Goal: Task Accomplishment & Management: Manage account settings

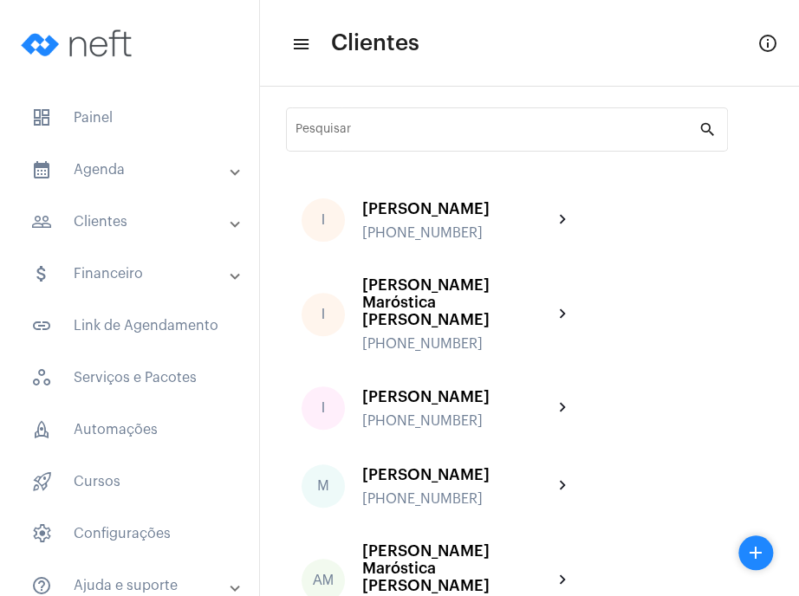
click at [120, 175] on mat-panel-title "calendar_month_outlined Agenda" at bounding box center [131, 169] width 200 height 21
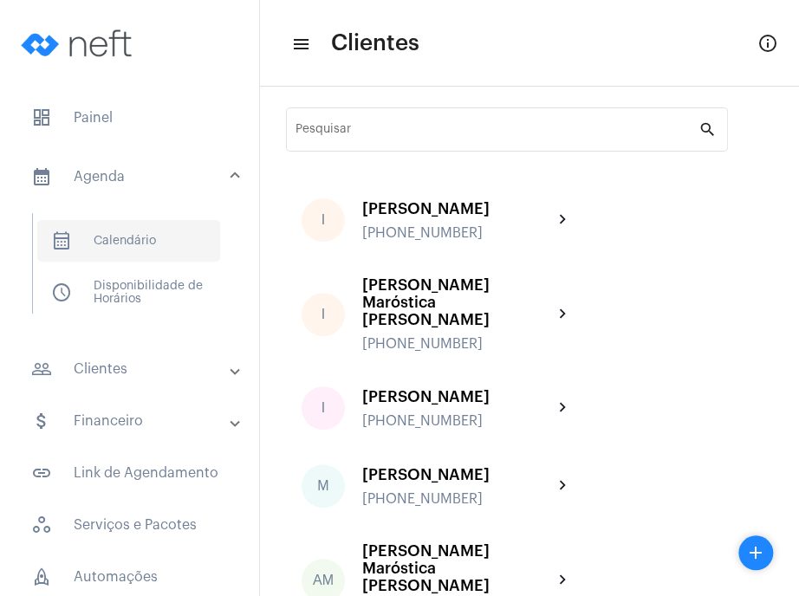
click at [118, 250] on span "calendar_month_outlined Calendário" at bounding box center [128, 241] width 183 height 42
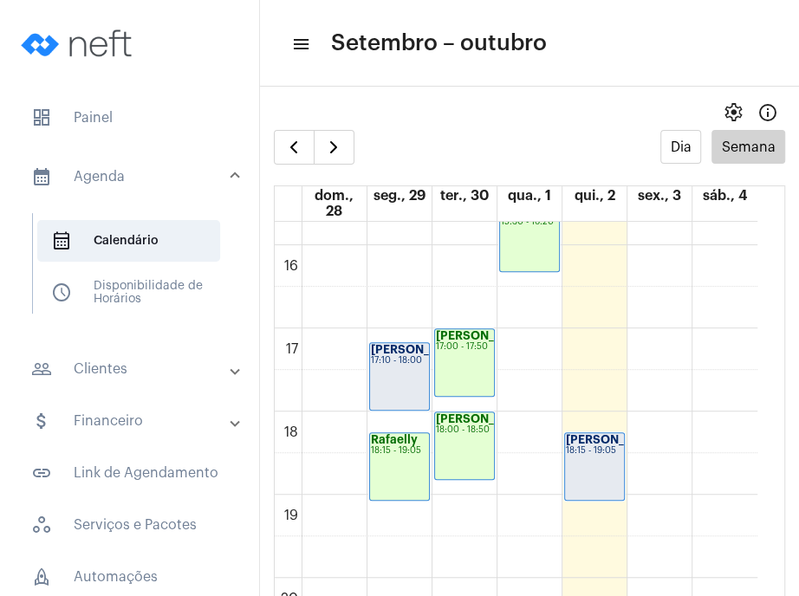
scroll to position [1338, 0]
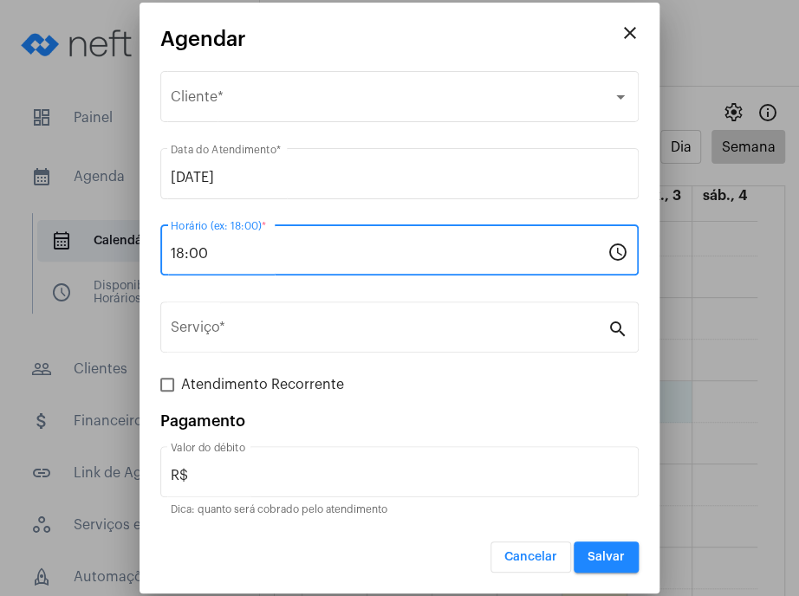
click at [290, 255] on input "18:00" at bounding box center [389, 254] width 437 height 16
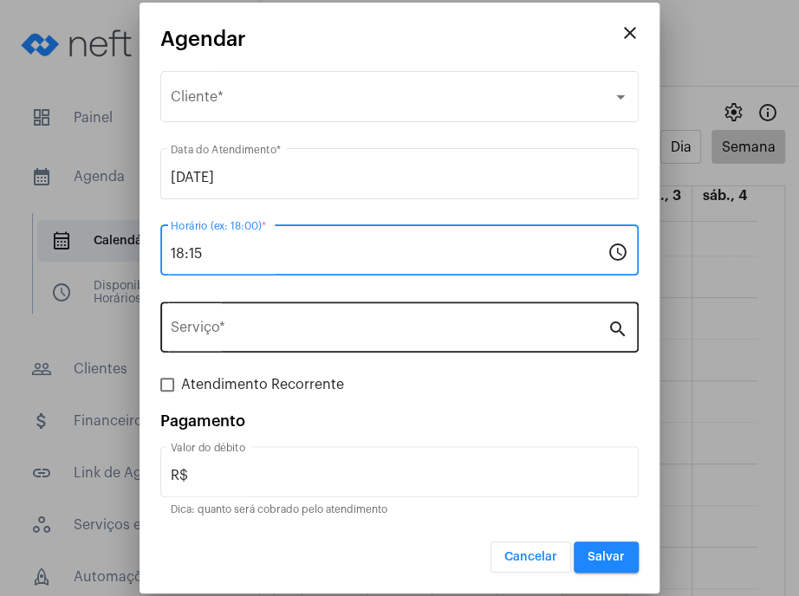
type input "18:15"
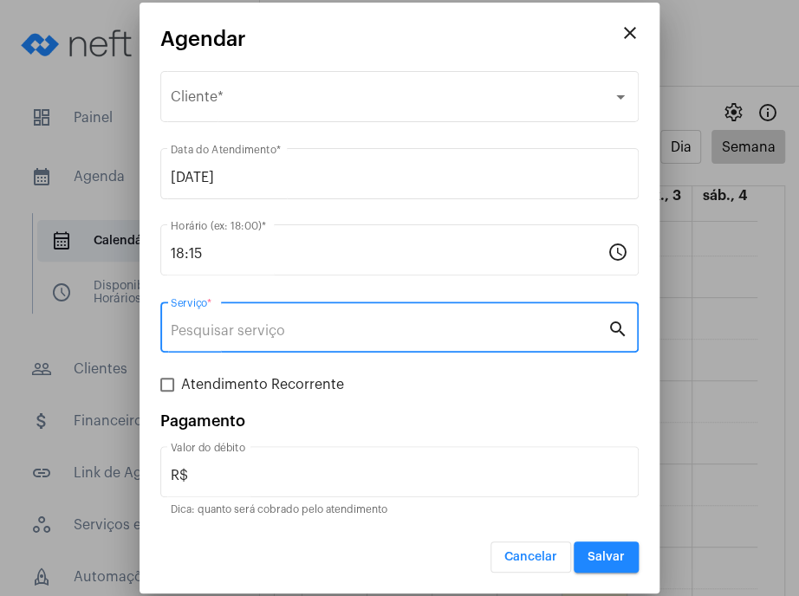
click at [294, 328] on input "Serviço *" at bounding box center [389, 331] width 437 height 16
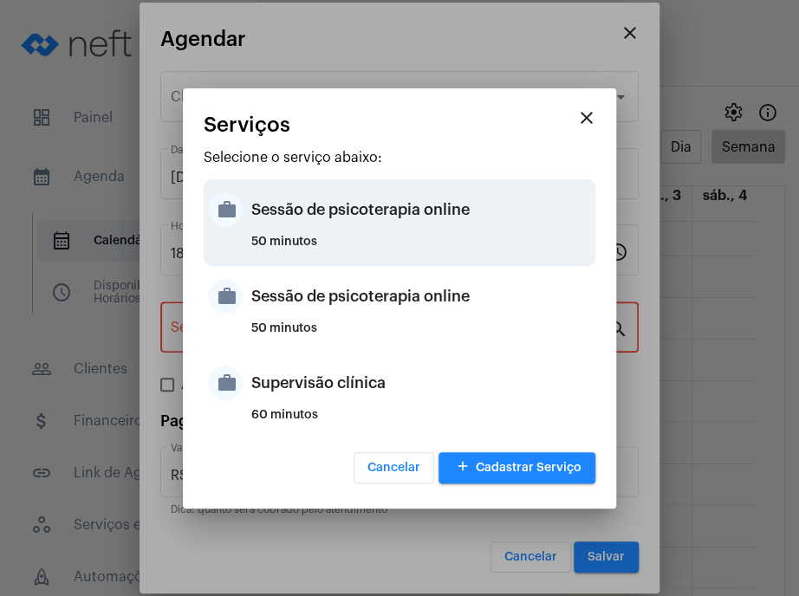
click at [335, 238] on div "50 minutos" at bounding box center [421, 249] width 340 height 26
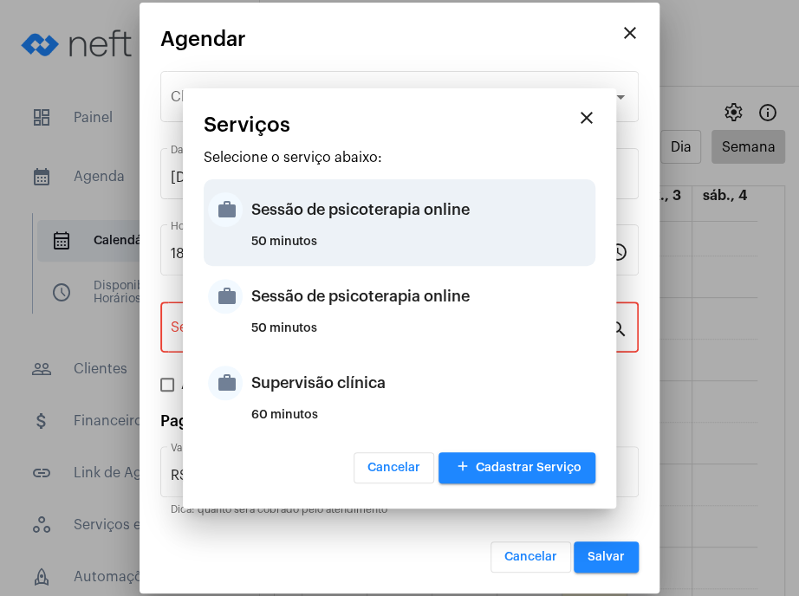
type input "Sessão de psicoterapia online"
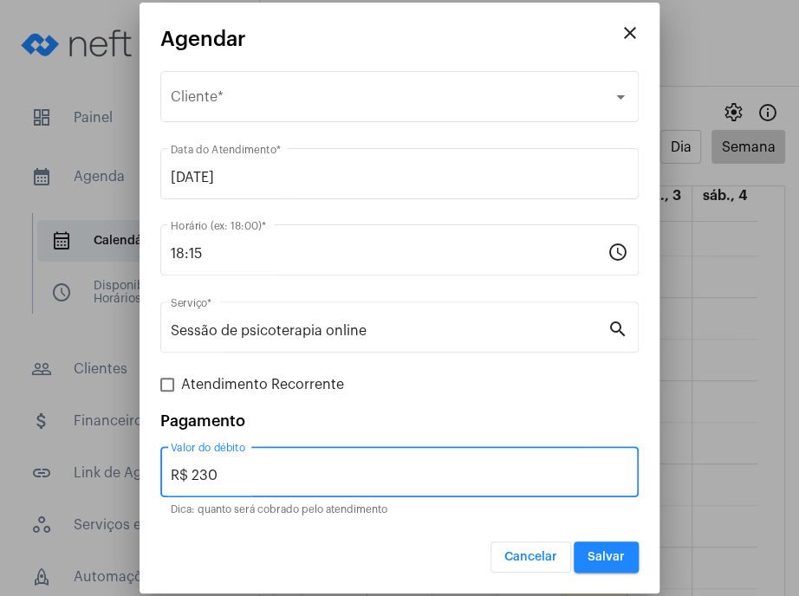
click at [440, 479] on input "R$ 230" at bounding box center [399, 476] width 457 height 16
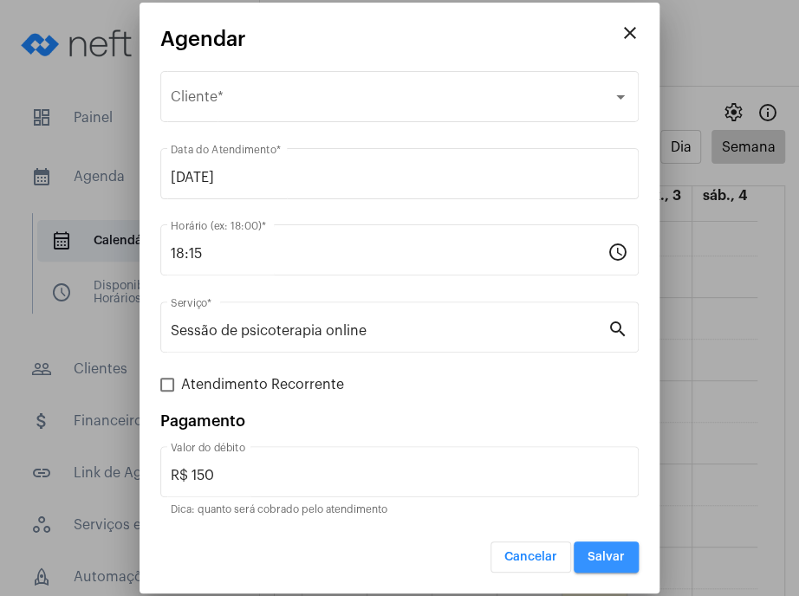
click at [604, 567] on button "Salvar" at bounding box center [606, 557] width 65 height 31
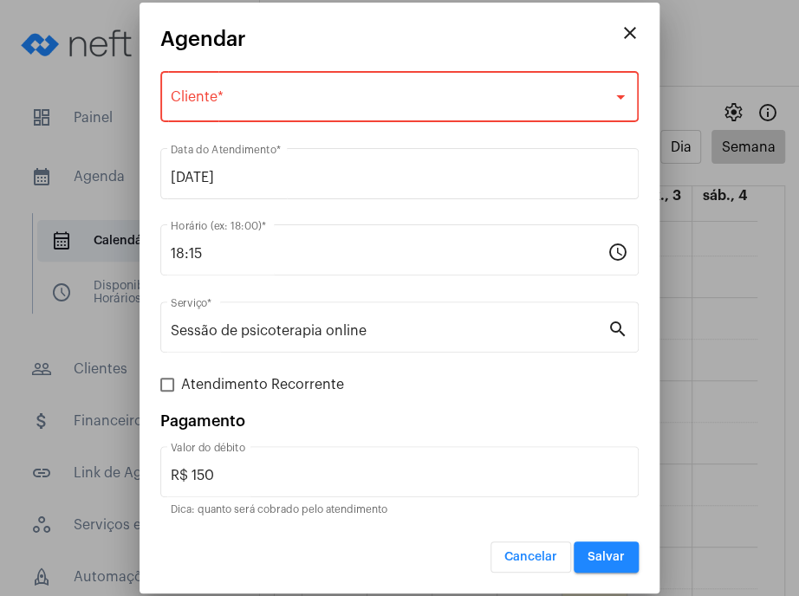
click at [567, 81] on div "Selecione o Cliente Cliente *" at bounding box center [399, 95] width 457 height 55
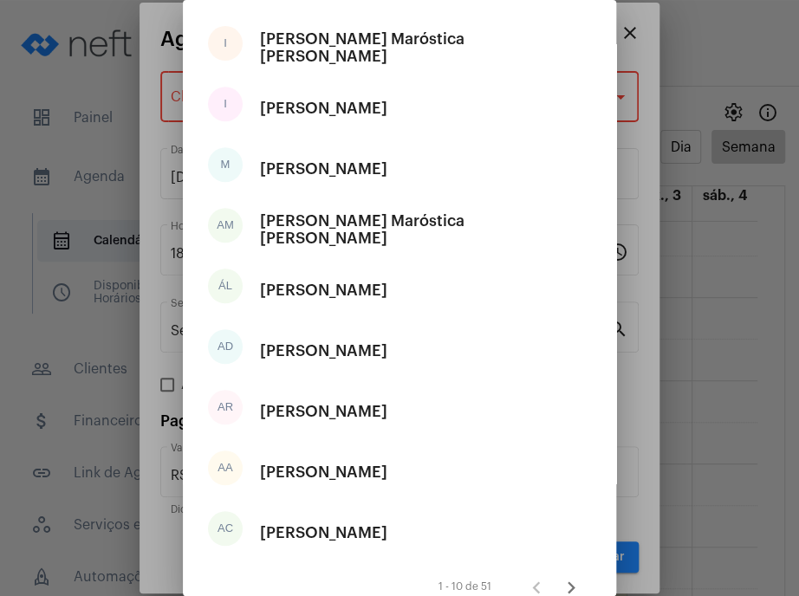
scroll to position [186, 0]
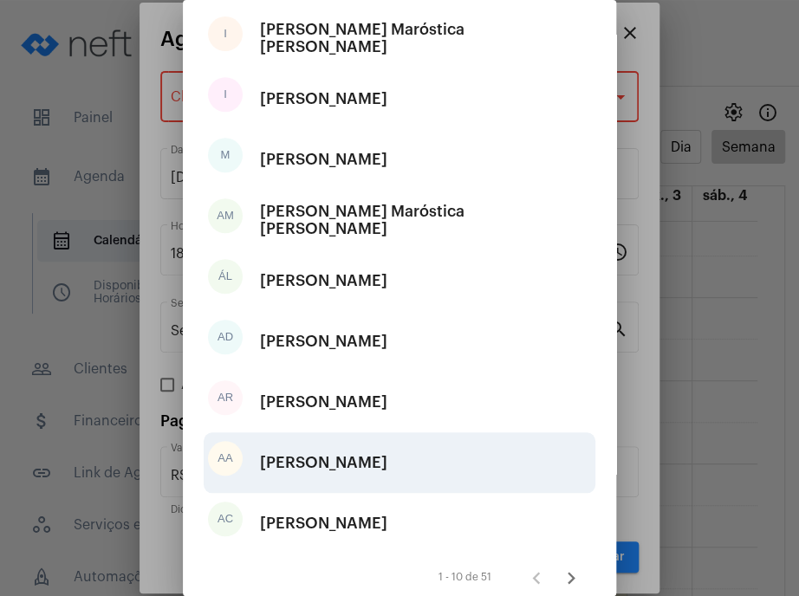
click at [387, 488] on div "[PERSON_NAME]" at bounding box center [323, 463] width 127 height 52
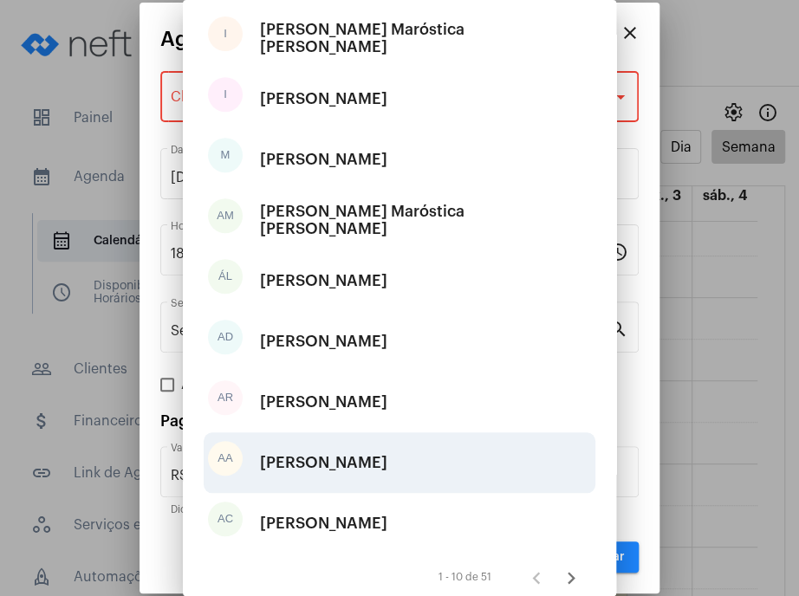
type input "R$ 230"
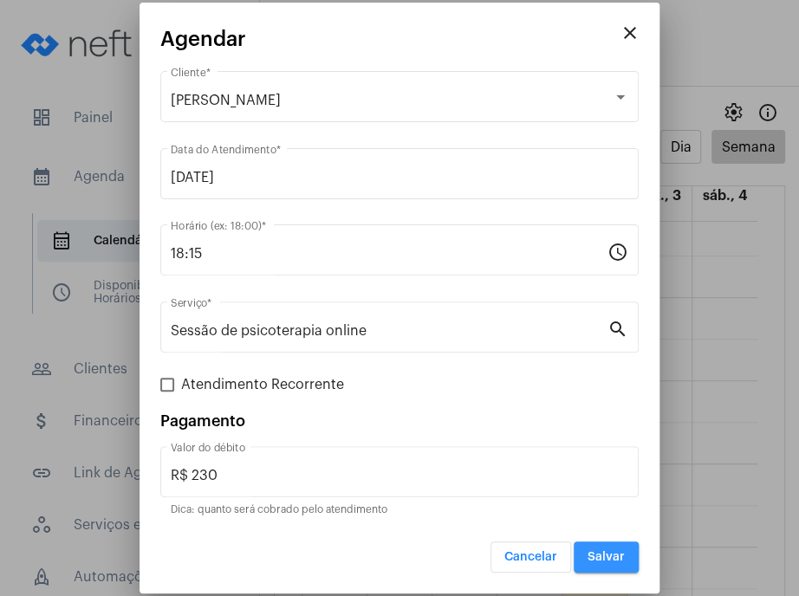
click at [593, 561] on span "Salvar" at bounding box center [605, 557] width 37 height 12
